Goal: Find contact information: Find contact information

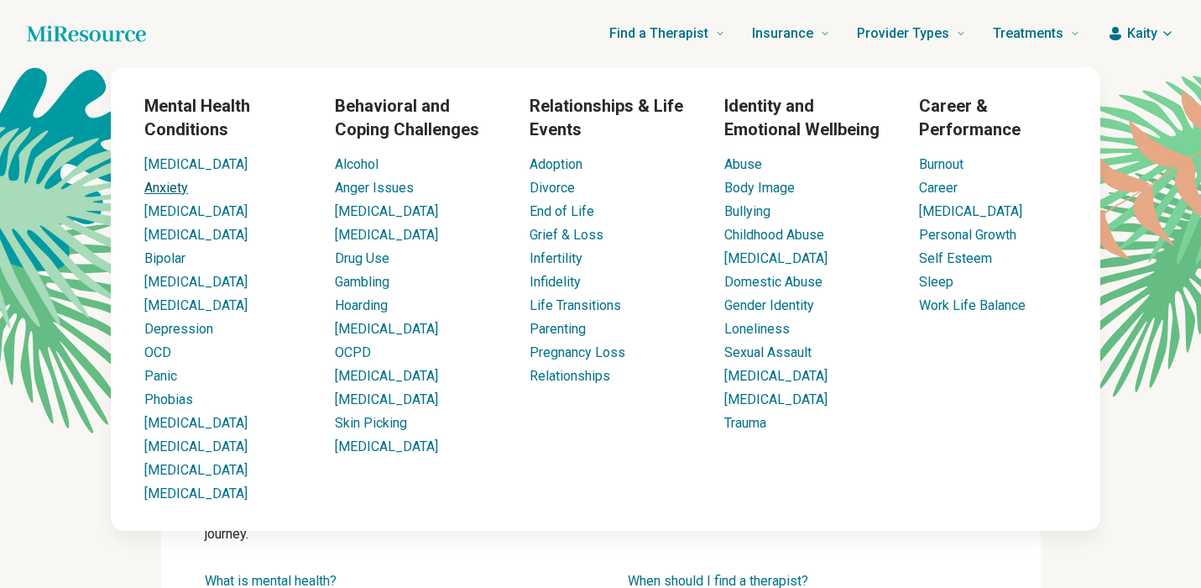
click at [186, 185] on link "Anxiety" at bounding box center [166, 188] width 44 height 16
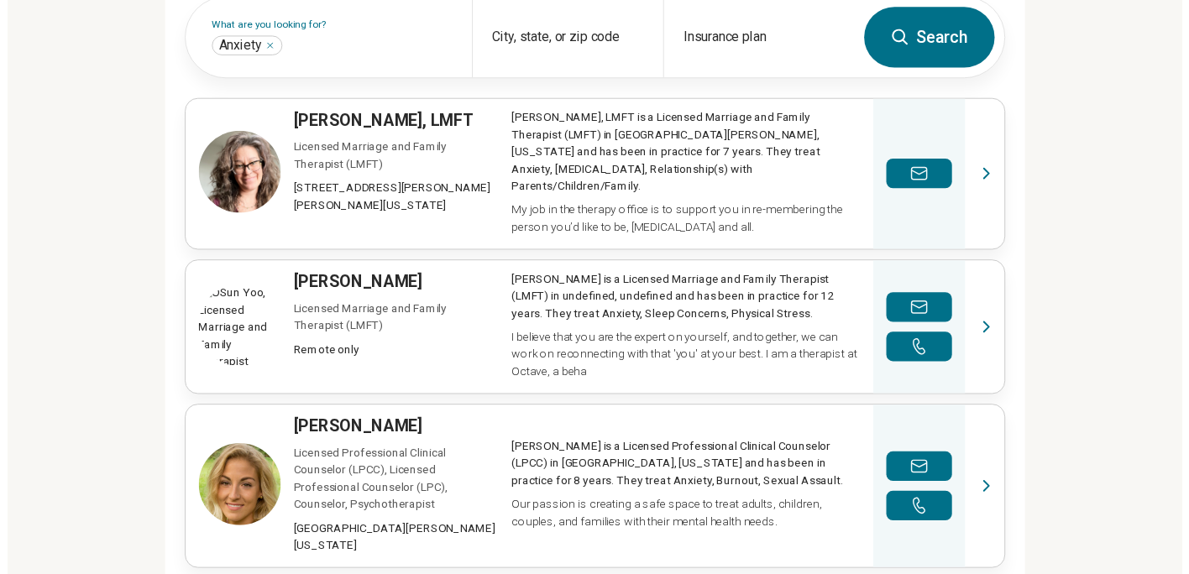
scroll to position [585, 0]
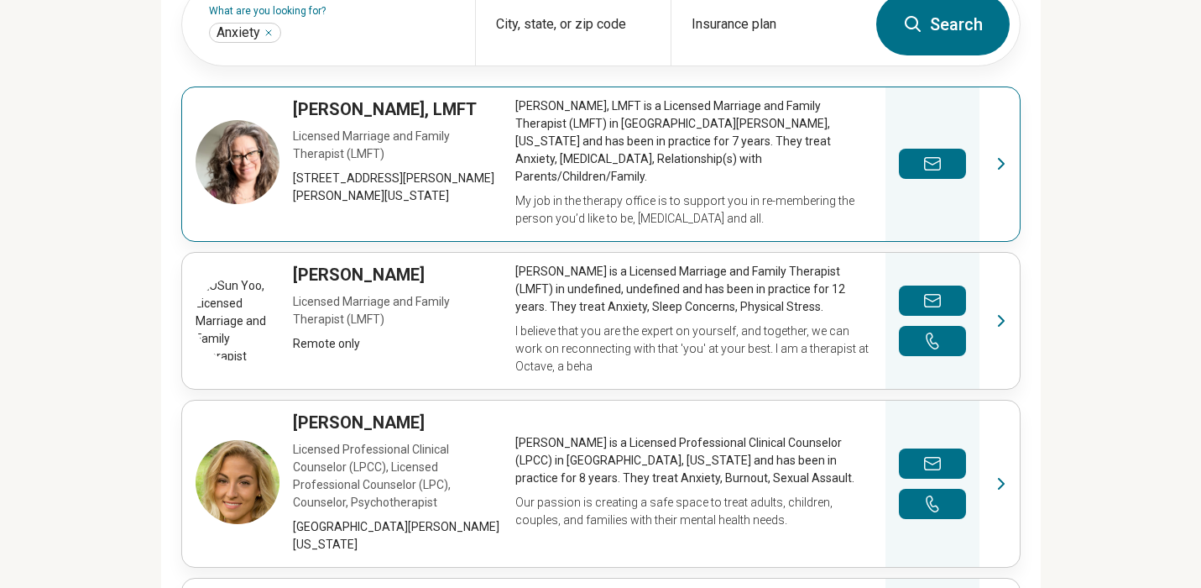
click at [254, 146] on link "View profile" at bounding box center [601, 164] width 838 height 154
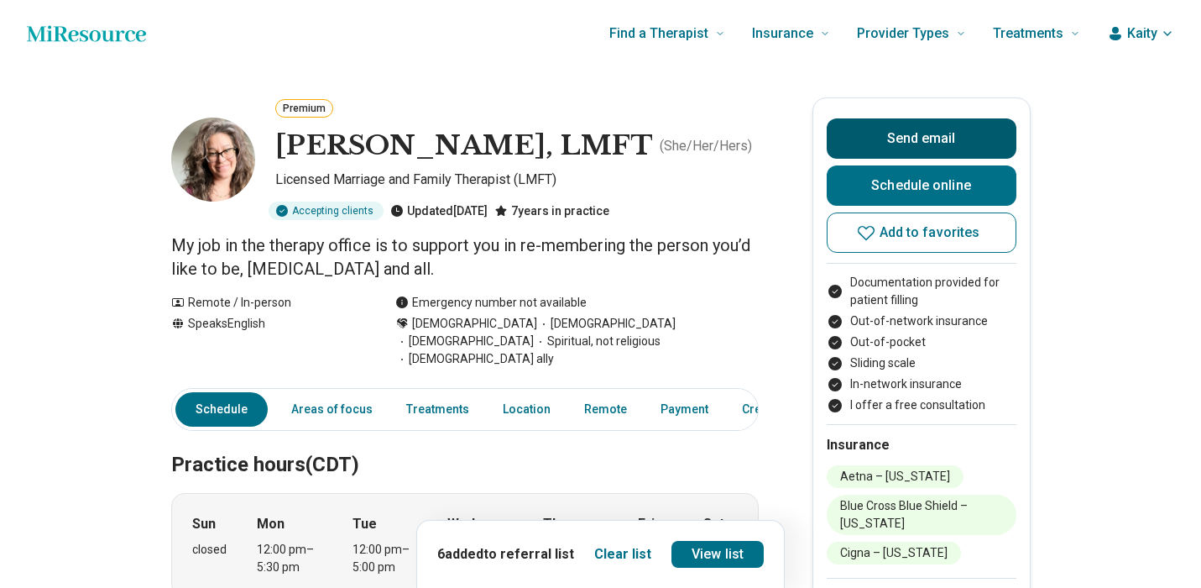
click at [899, 154] on button "Send email" at bounding box center [922, 138] width 190 height 40
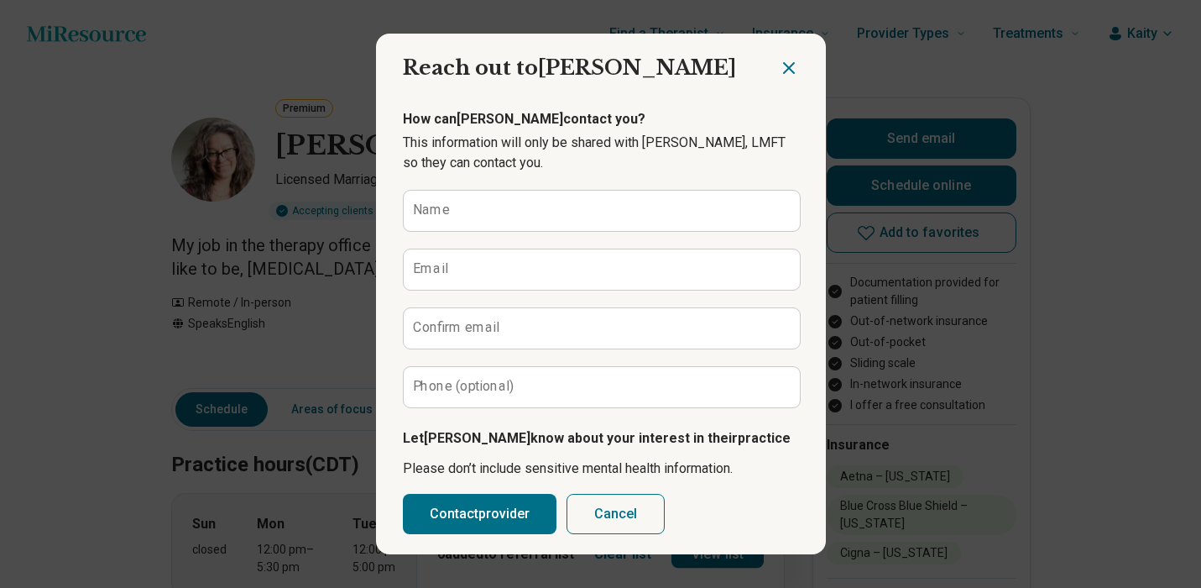
click at [788, 65] on icon "Close dialog" at bounding box center [789, 68] width 10 height 10
